Goal: Task Accomplishment & Management: Complete application form

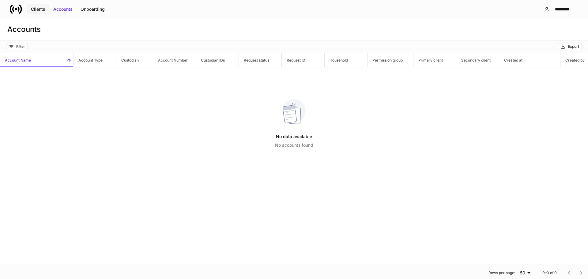
drag, startPoint x: 50, startPoint y: 8, endPoint x: 41, endPoint y: 4, distance: 10.2
click at [42, 4] on div "Clients Accounts Onboarding" at bounding box center [59, 9] width 99 height 12
click at [41, 4] on button "Clients" at bounding box center [38, 9] width 22 height 10
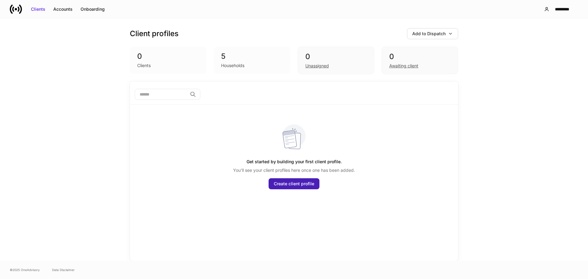
click at [297, 181] on div "Create client profile" at bounding box center [294, 184] width 40 height 6
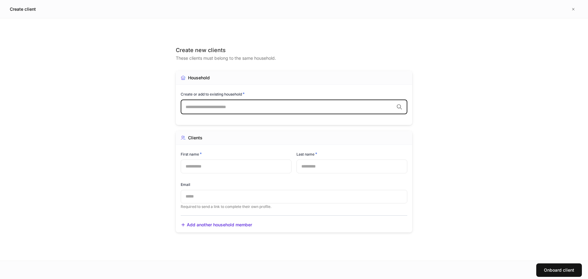
click at [215, 110] on input "text" at bounding box center [290, 107] width 208 height 6
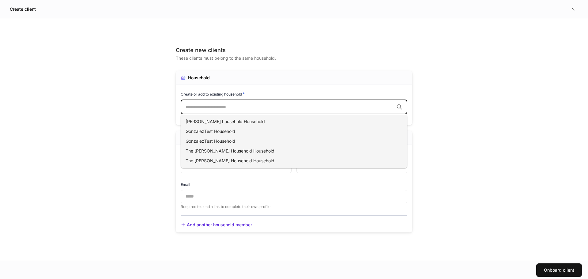
click at [316, 35] on div "Create new clients These clients must belong to the same household. Household C…" at bounding box center [294, 140] width 237 height 218
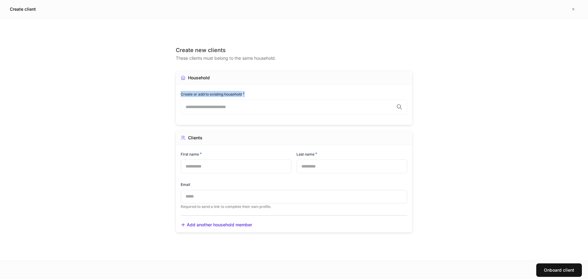
drag, startPoint x: 177, startPoint y: 94, endPoint x: 284, endPoint y: 94, distance: 106.6
click at [279, 96] on div "Household Create or add to existing household * ​ Assign household to a permiss…" at bounding box center [294, 98] width 237 height 54
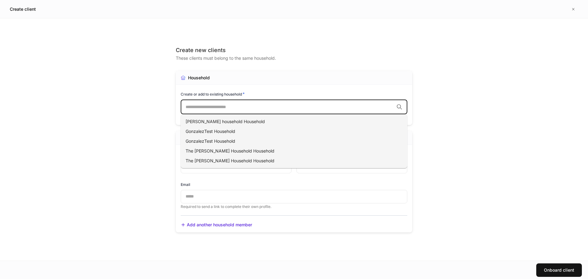
click at [268, 109] on input "text" at bounding box center [290, 107] width 208 height 6
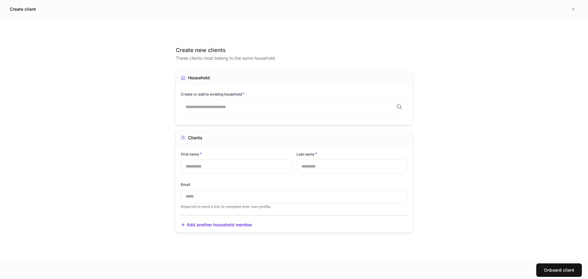
click at [208, 72] on div "Household" at bounding box center [294, 78] width 237 height 14
drag, startPoint x: 217, startPoint y: 99, endPoint x: 215, endPoint y: 102, distance: 3.5
click at [217, 99] on div "Create or add to existing household *" at bounding box center [294, 95] width 227 height 9
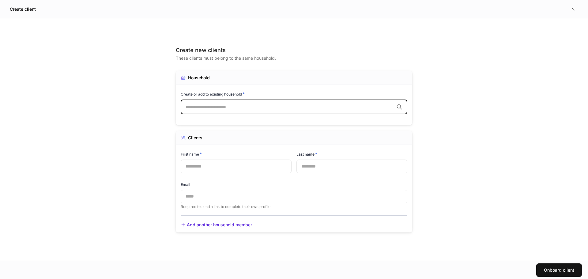
click at [216, 106] on input "text" at bounding box center [290, 107] width 208 height 6
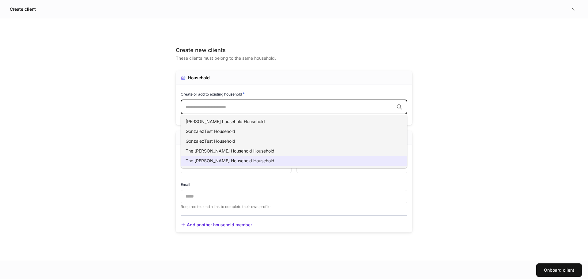
click at [223, 159] on span "The Reck Household Household" at bounding box center [230, 160] width 89 height 5
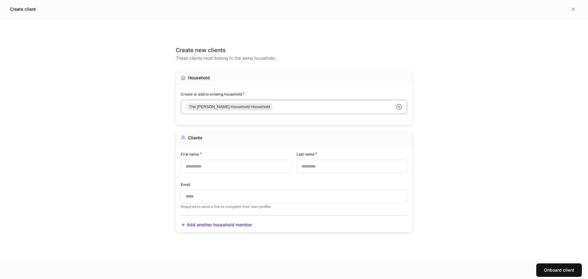
click at [24, 11] on h5 "Create client" at bounding box center [23, 9] width 26 height 6
click at [523, 9] on icon "button" at bounding box center [573, 9] width 5 height 5
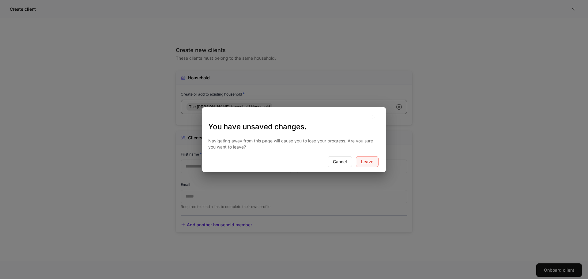
click at [373, 157] on button "Leave" at bounding box center [367, 161] width 23 height 11
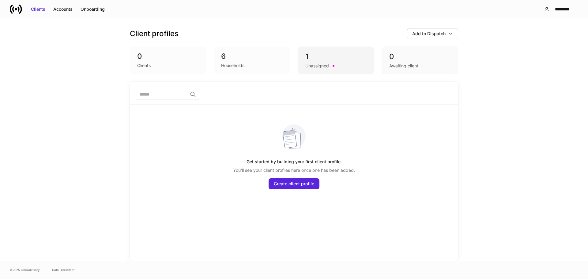
click at [324, 67] on div "Unassigned" at bounding box center [317, 66] width 24 height 6
click at [320, 66] on div "Unassigned" at bounding box center [317, 66] width 24 height 6
click at [332, 57] on div "1" at bounding box center [335, 57] width 61 height 10
click at [314, 64] on div "Unassigned" at bounding box center [317, 66] width 24 height 6
click at [224, 67] on div "Households" at bounding box center [232, 65] width 23 height 6
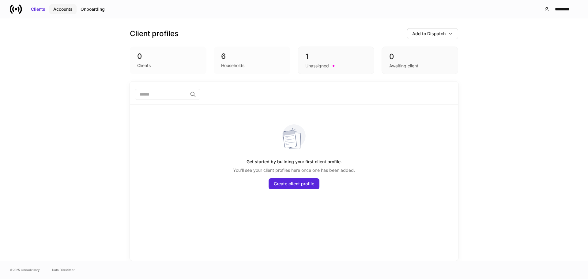
click at [66, 11] on div "Accounts" at bounding box center [62, 9] width 19 height 6
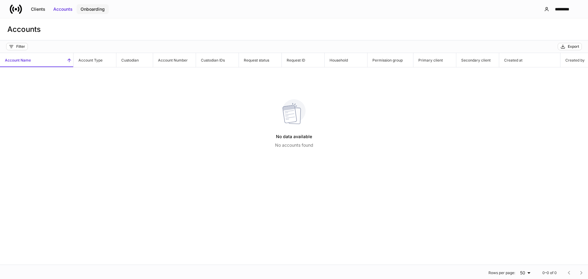
click at [96, 8] on div "Onboarding" at bounding box center [93, 9] width 24 height 6
click at [89, 11] on div "Onboarding" at bounding box center [93, 9] width 24 height 6
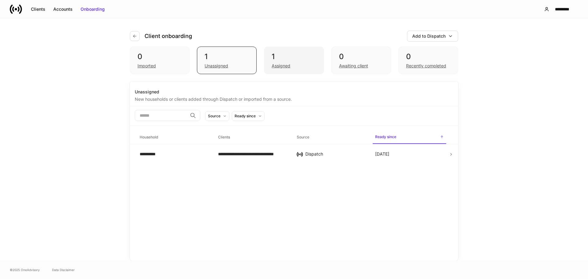
click at [274, 60] on div "1" at bounding box center [294, 57] width 44 height 10
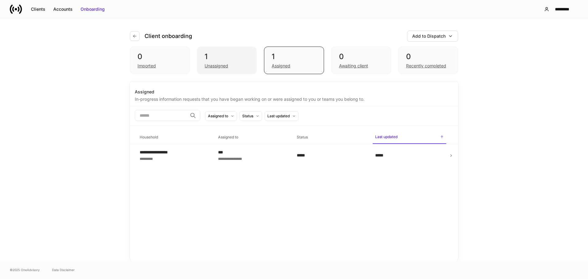
click at [242, 56] on div "1" at bounding box center [227, 57] width 44 height 10
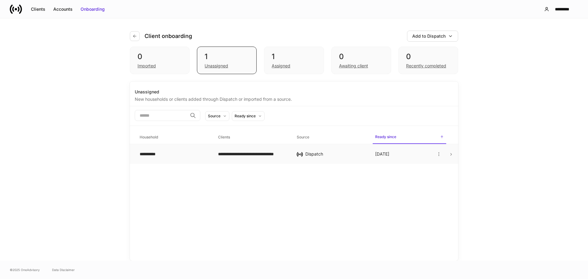
click at [444, 153] on td "Today" at bounding box center [409, 154] width 78 height 20
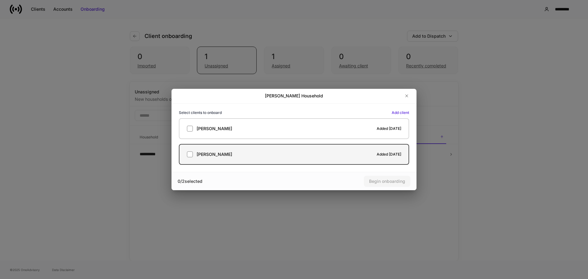
click at [244, 153] on div at bounding box center [304, 154] width 145 height 6
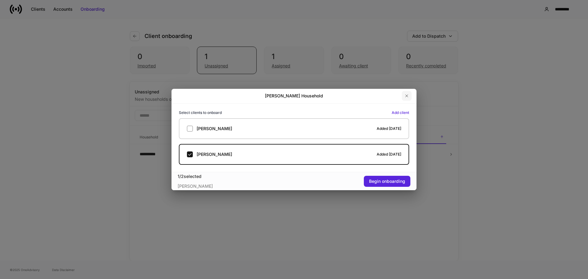
drag, startPoint x: 397, startPoint y: 181, endPoint x: 404, endPoint y: 97, distance: 84.2
click at [405, 97] on div "Pfundstein Household Select clients to onboard Add client Kathryn Pfundstein Ad…" at bounding box center [294, 139] width 245 height 101
click at [403, 96] on button "button" at bounding box center [407, 96] width 10 height 10
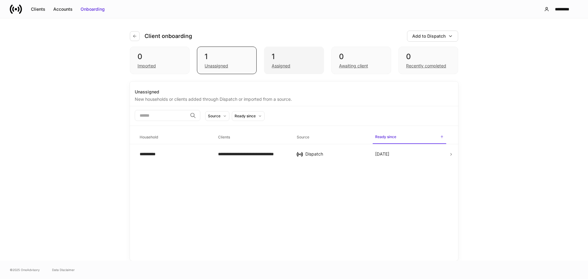
click at [289, 58] on div "1" at bounding box center [294, 57] width 44 height 10
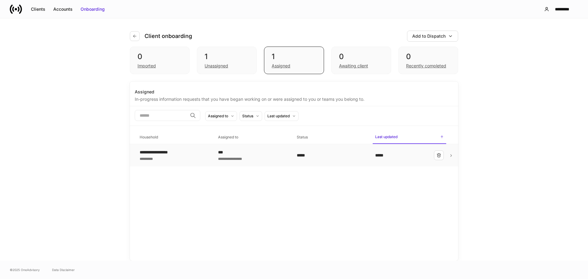
click at [431, 152] on div "*****" at bounding box center [409, 155] width 69 height 10
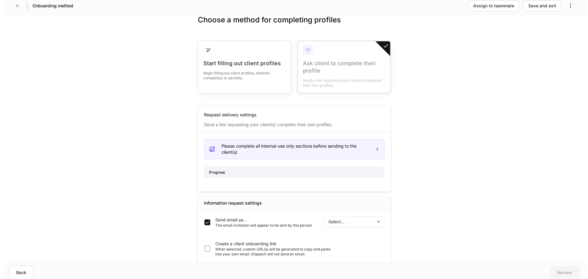
scroll to position [6, 0]
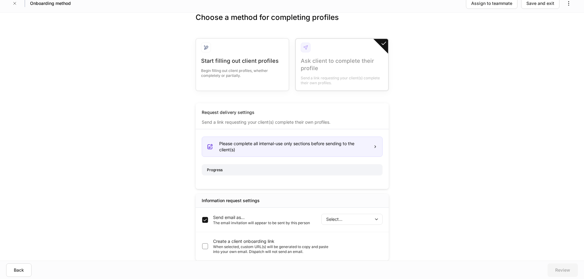
click at [342, 220] on body "Onboarding method Assign to teammate Save and exit Choose a method for completi…" at bounding box center [292, 133] width 584 height 279
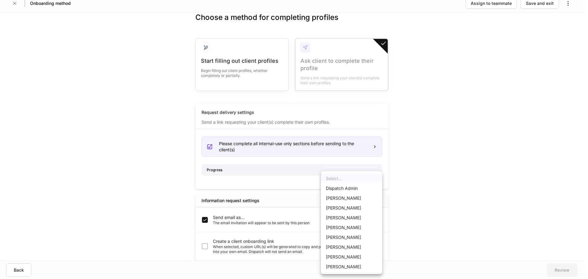
click at [358, 258] on li "Tara Pizzutillo" at bounding box center [351, 257] width 61 height 10
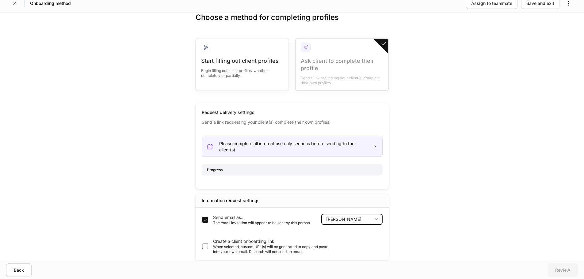
drag, startPoint x: 362, startPoint y: 227, endPoint x: 360, endPoint y: 220, distance: 7.1
click at [361, 222] on div "Send email as... The email invitation will appear to be sent by this person Tar…" at bounding box center [291, 220] width 193 height 25
click at [359, 218] on body "Onboarding method Assign to teammate Save and exit Choose a method for completi…" at bounding box center [292, 133] width 584 height 279
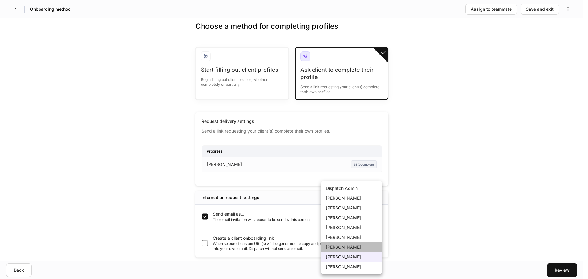
scroll to position [0, 0]
drag, startPoint x: 361, startPoint y: 247, endPoint x: 362, endPoint y: 208, distance: 38.6
click at [362, 208] on ul "Dispatch Admin Michael D'Amico Steve Pfundstein Vanessa Mariano Lindsay Dresche…" at bounding box center [351, 227] width 61 height 93
click at [362, 208] on li "Steve Pfundstein" at bounding box center [351, 208] width 61 height 10
type input "******"
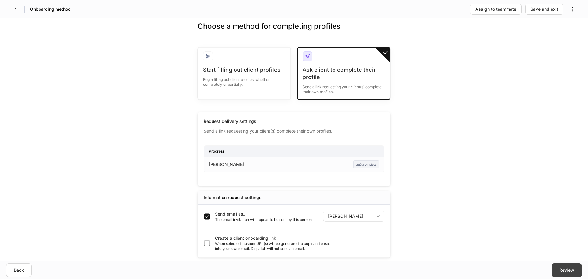
click at [523, 272] on div "Review" at bounding box center [566, 270] width 15 height 6
click at [523, 269] on div "Review" at bounding box center [566, 270] width 15 height 6
click at [489, 81] on div "Choose a method for completing profiles Start filling out client profiles Begin…" at bounding box center [294, 139] width 588 height 242
click at [523, 267] on button "Review" at bounding box center [567, 269] width 30 height 13
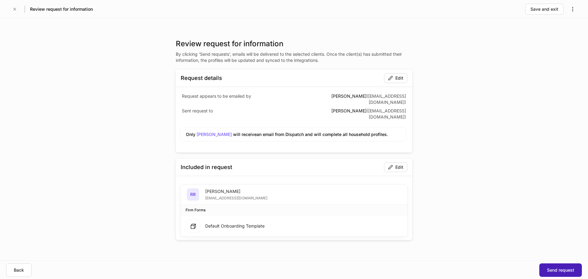
click at [523, 267] on button "Send request" at bounding box center [561, 269] width 43 height 13
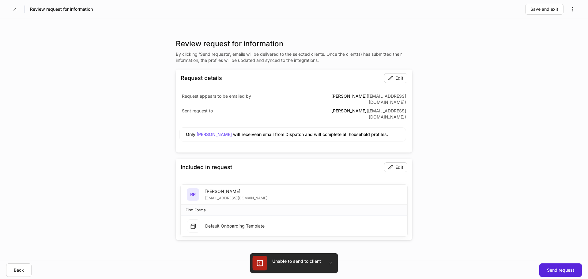
click at [523, 67] on div "Review request for information By clicking ‘Send requests’, emails will be deli…" at bounding box center [294, 139] width 588 height 242
